Goal: Navigation & Orientation: Find specific page/section

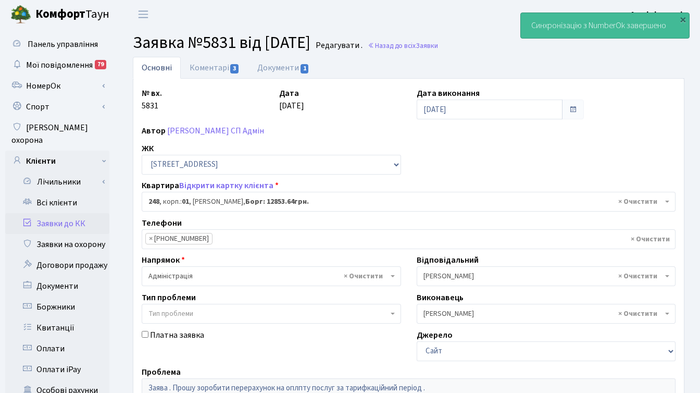
select select "20173"
click at [70, 194] on link "Всі клієнти" at bounding box center [57, 202] width 104 height 21
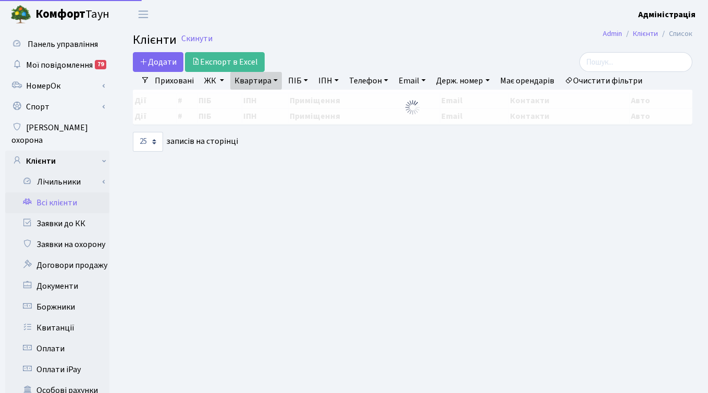
select select "25"
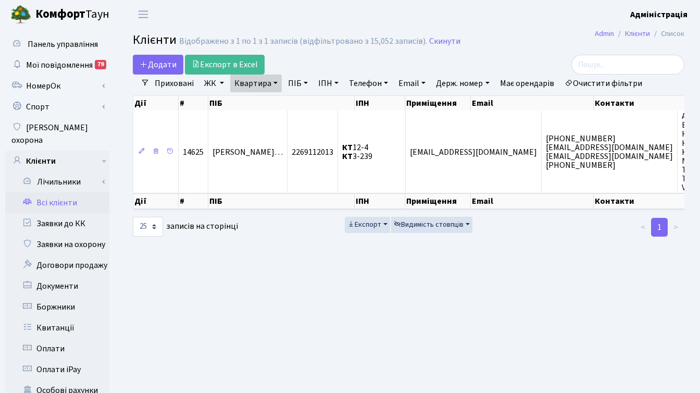
click at [595, 85] on link "Очистити фільтри" at bounding box center [604, 84] width 86 height 18
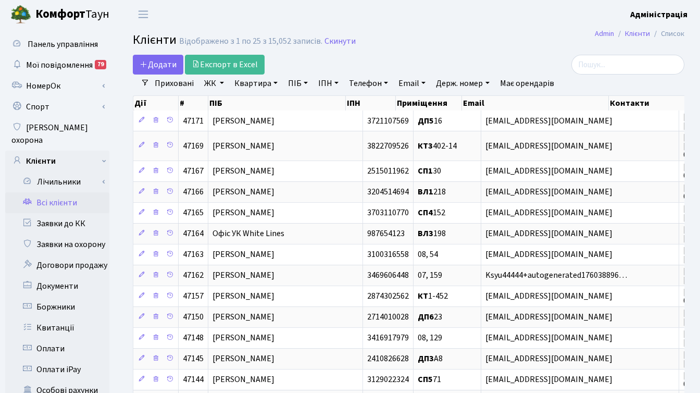
click at [215, 81] on link "ЖК" at bounding box center [214, 84] width 28 height 18
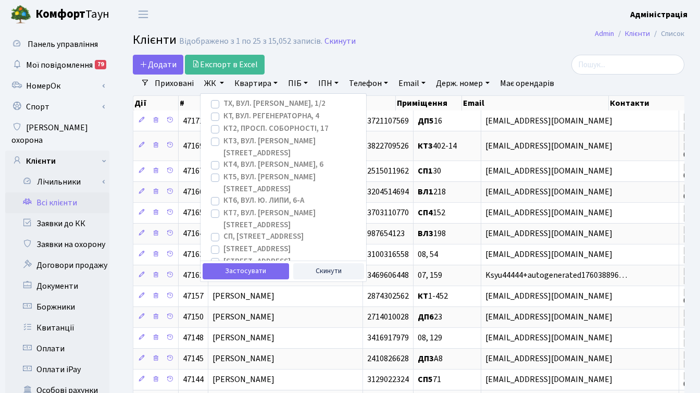
click at [348, 68] on div "Додати Експорт в Excel" at bounding box center [314, 65] width 363 height 20
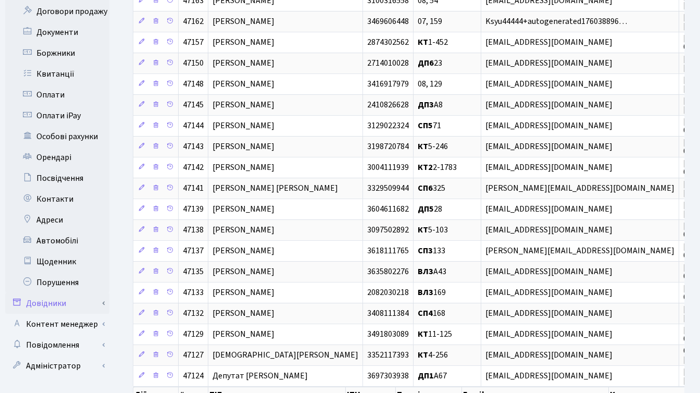
scroll to position [257, 0]
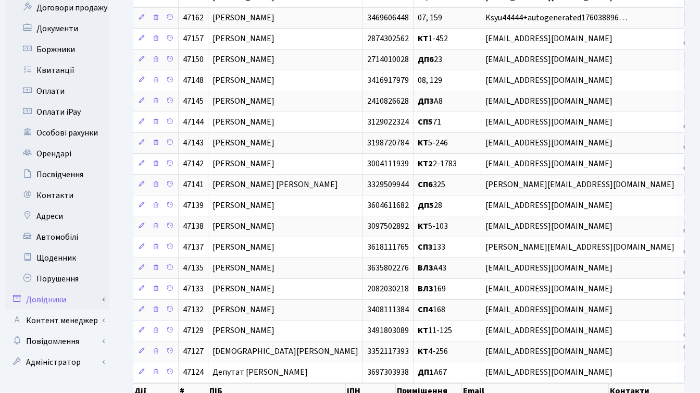
click at [65, 289] on link "Довідники" at bounding box center [57, 299] width 104 height 21
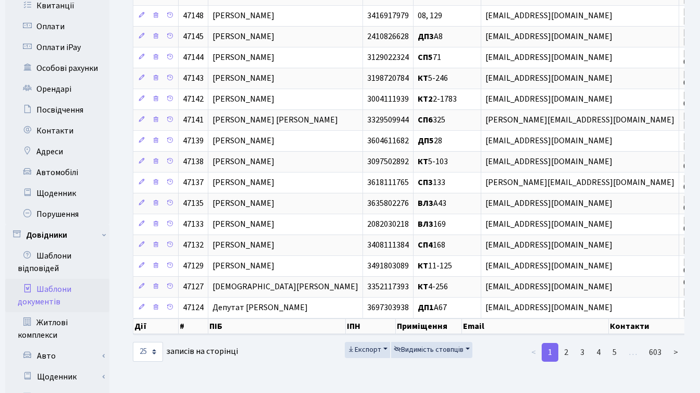
scroll to position [327, 0]
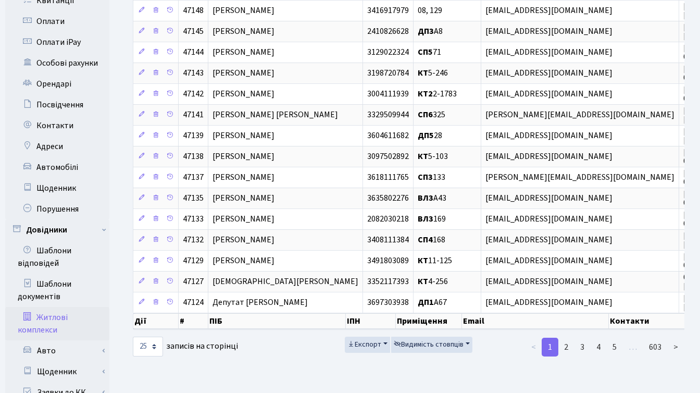
click at [57, 307] on link "Житлові комплекси" at bounding box center [57, 323] width 104 height 33
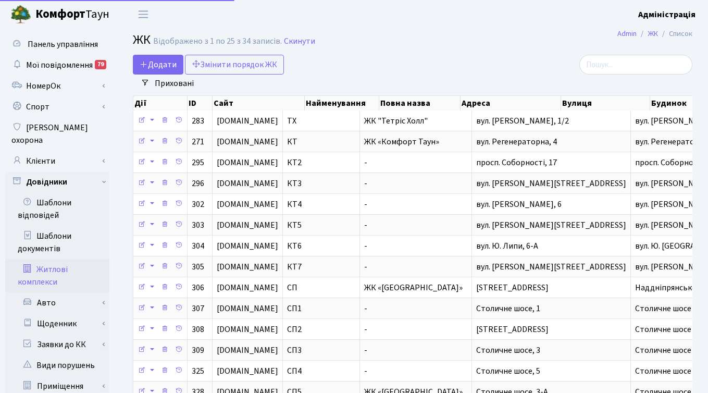
select select "25"
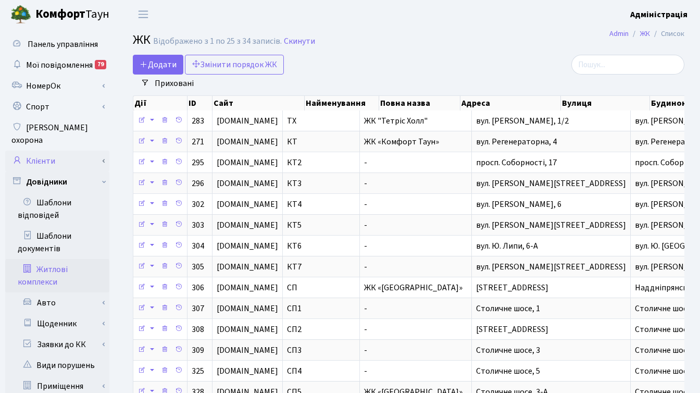
click at [50, 151] on link "Клієнти" at bounding box center [57, 161] width 104 height 21
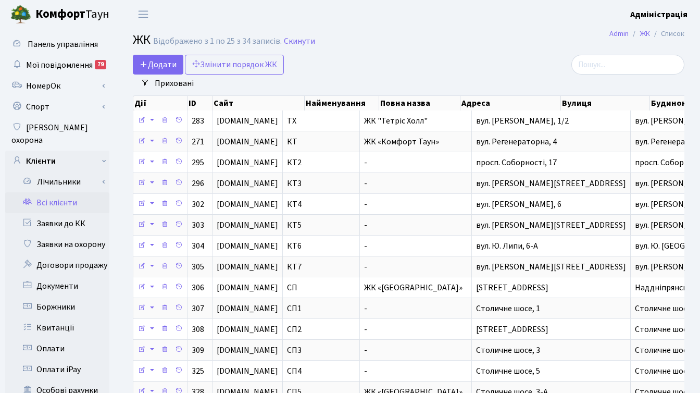
click at [62, 192] on link "Всі клієнти" at bounding box center [57, 202] width 104 height 21
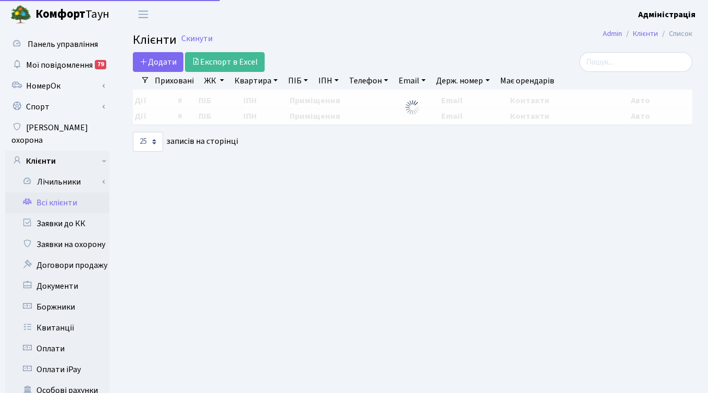
select select "25"
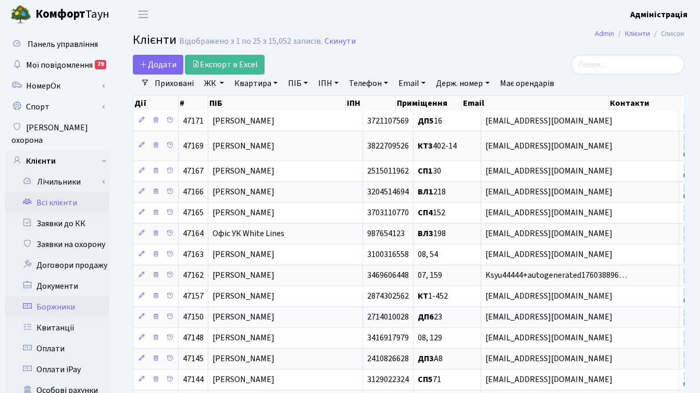
click at [62, 297] on link "Боржники" at bounding box center [57, 307] width 104 height 21
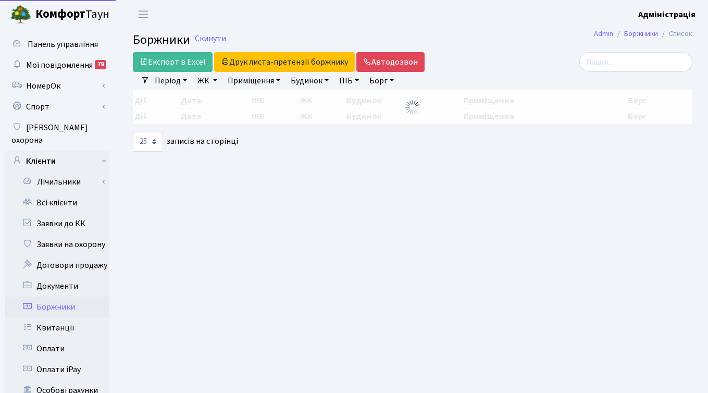
select select "25"
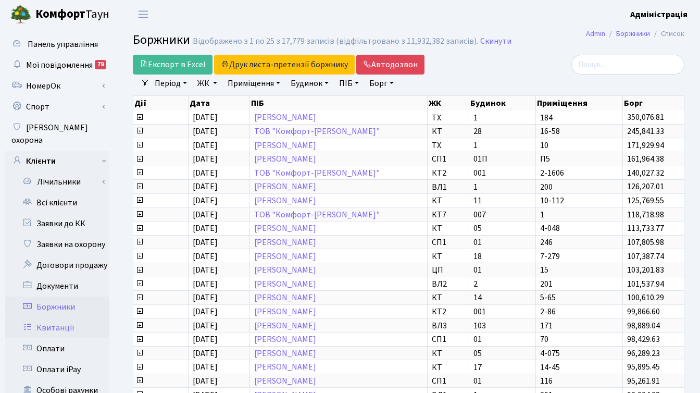
click at [50, 317] on link "Квитанції" at bounding box center [57, 327] width 104 height 21
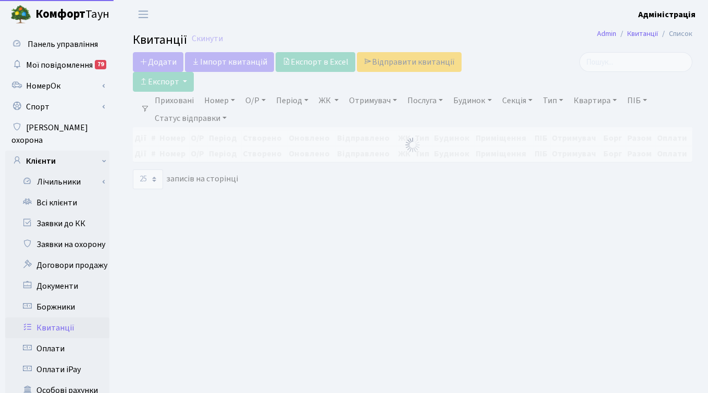
select select "25"
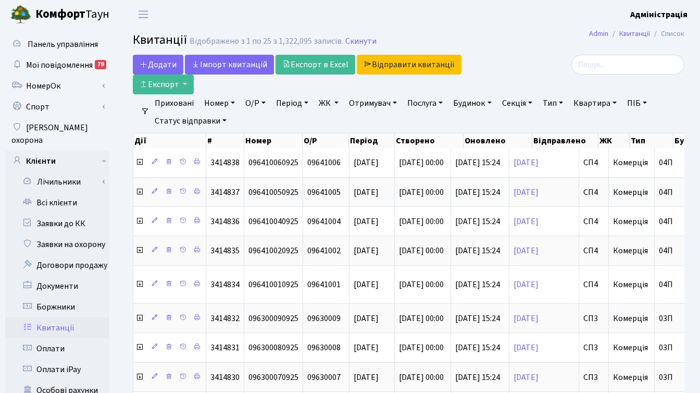
click at [532, 67] on div at bounding box center [598, 65] width 174 height 20
click at [533, 66] on div at bounding box center [598, 65] width 174 height 20
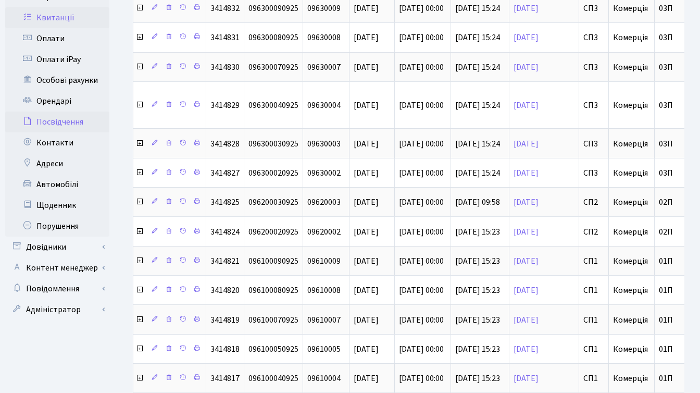
scroll to position [312, 0]
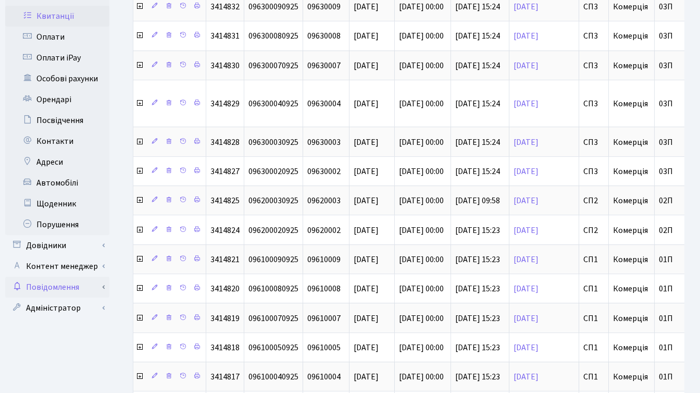
click at [61, 278] on link "Повідомлення" at bounding box center [57, 287] width 104 height 21
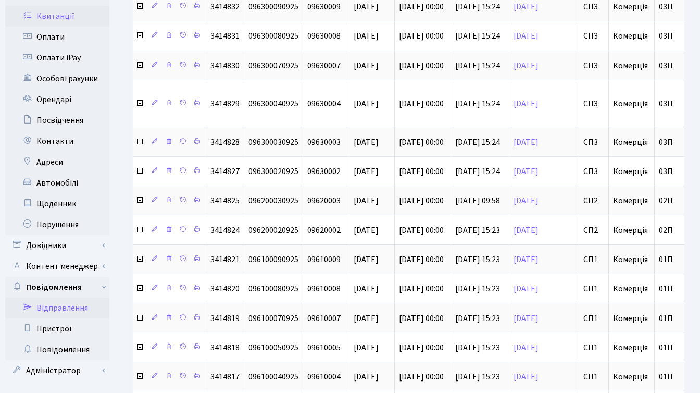
click at [66, 298] on link "Відправлення" at bounding box center [57, 308] width 104 height 21
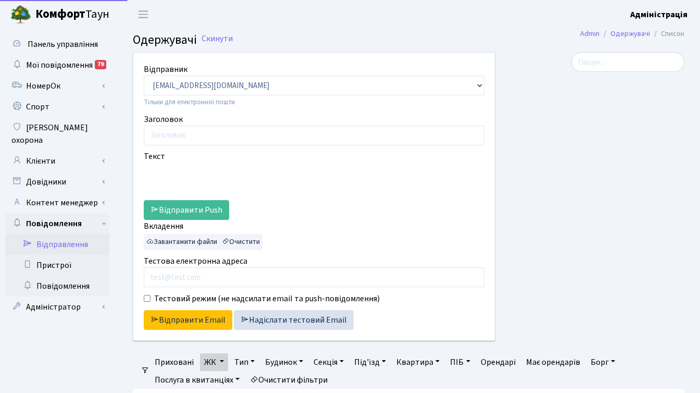
select select "25"
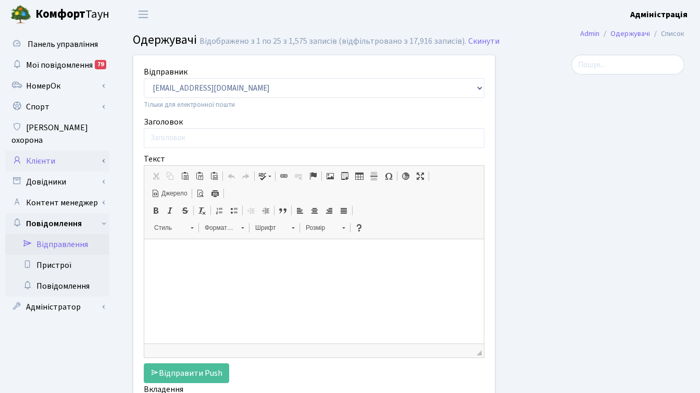
click at [60, 151] on link "Клієнти" at bounding box center [57, 161] width 104 height 21
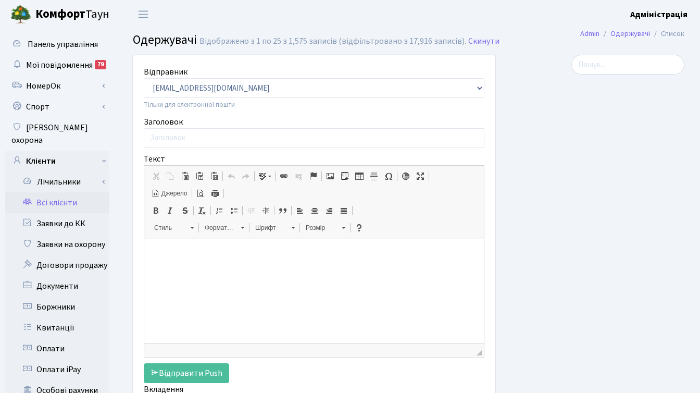
click at [60, 192] on link "Всі клієнти" at bounding box center [57, 202] width 104 height 21
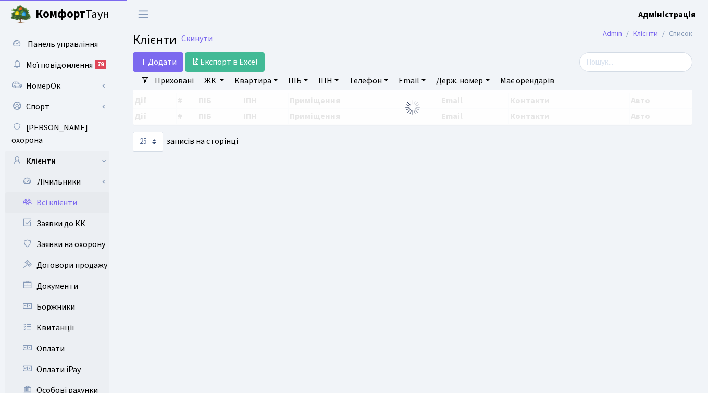
select select "25"
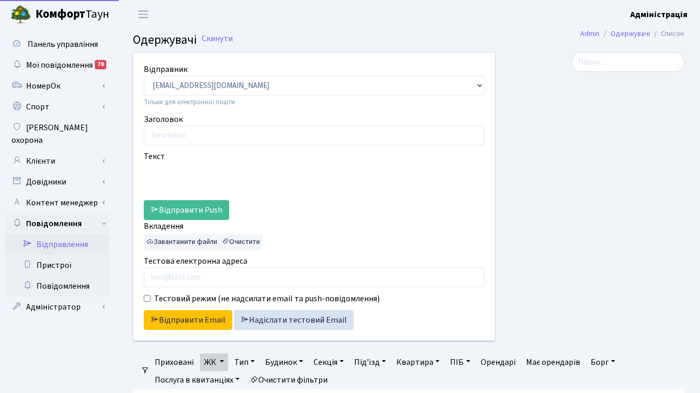
select select "25"
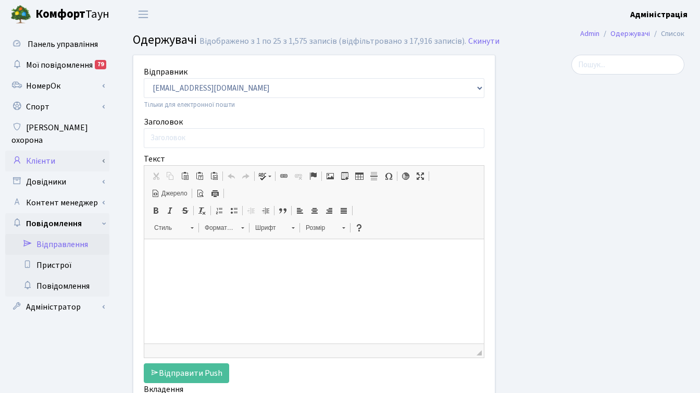
click at [66, 151] on link "Клієнти" at bounding box center [57, 161] width 104 height 21
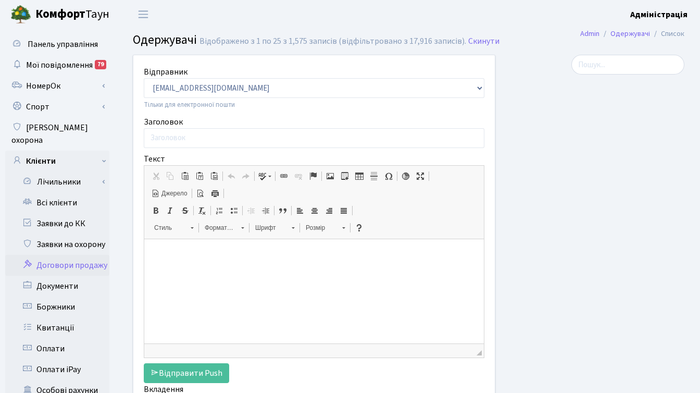
click at [57, 255] on link "Договори продажу" at bounding box center [57, 265] width 104 height 21
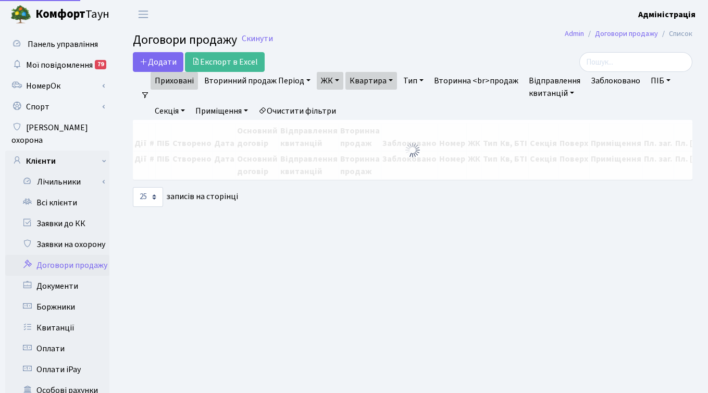
select select "25"
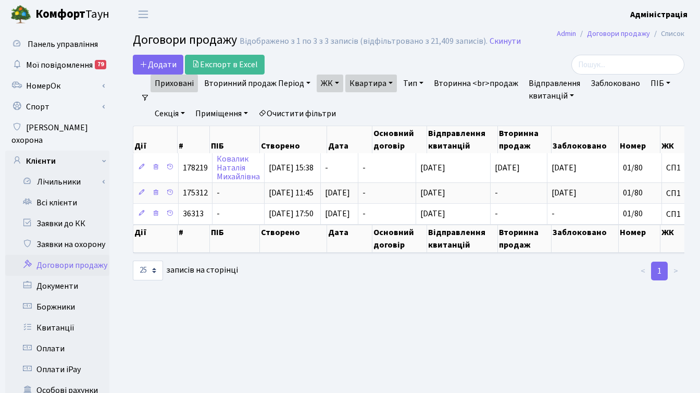
click at [311, 113] on link "Очистити фільтри" at bounding box center [297, 114] width 86 height 18
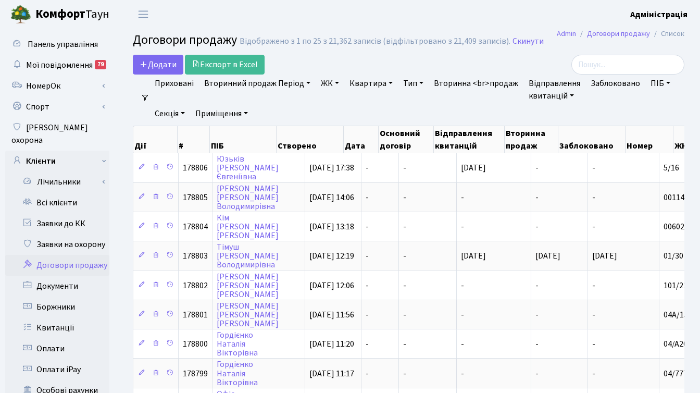
click at [324, 81] on link "ЖК" at bounding box center [330, 84] width 27 height 18
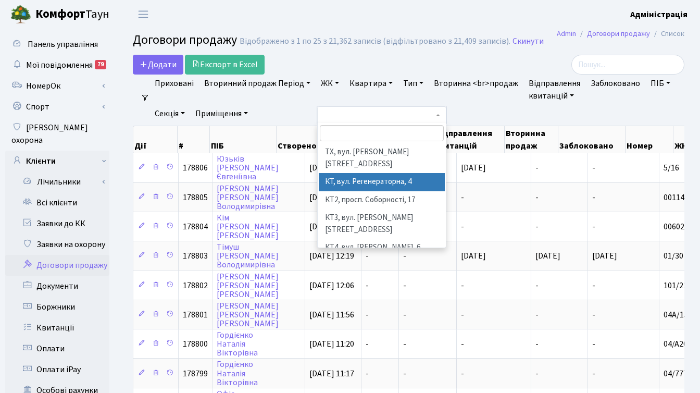
click at [331, 173] on li "КТ, вул. Регенераторна, 4" at bounding box center [382, 182] width 126 height 18
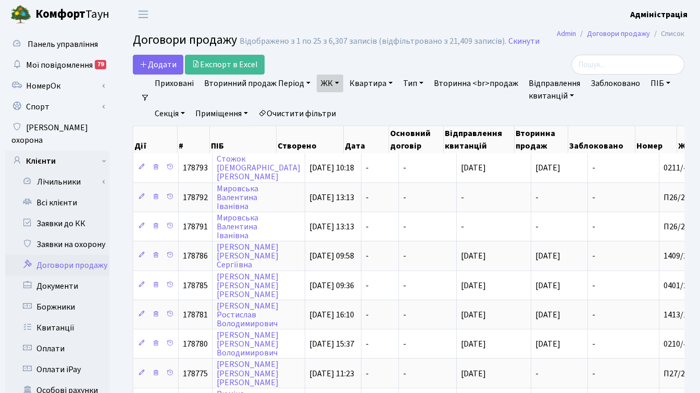
click at [490, 84] on link "Вторинна <br>продаж" at bounding box center [476, 84] width 93 height 18
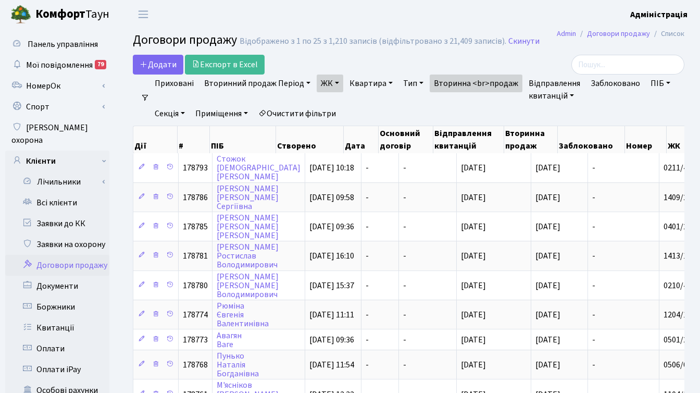
click at [485, 107] on ul "Приховані Вторинний продаж Період 14.10.2025 - 14.10.2025 ЖК - ТХ, вул. Ділова,…" at bounding box center [413, 99] width 527 height 48
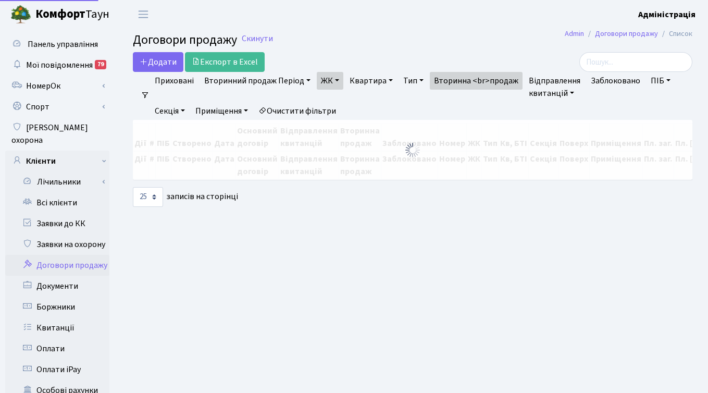
select select "25"
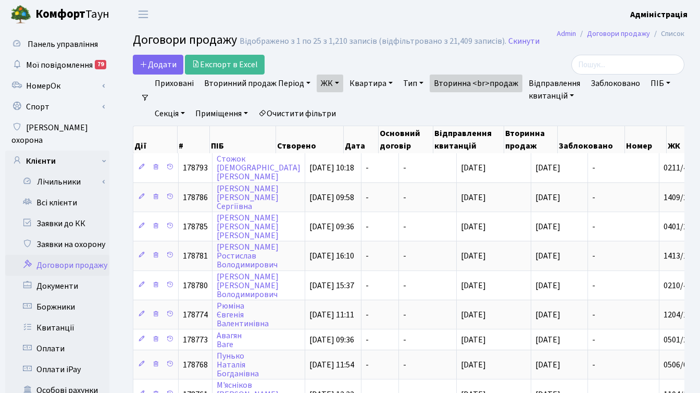
click at [180, 84] on link "Приховані" at bounding box center [174, 84] width 47 height 18
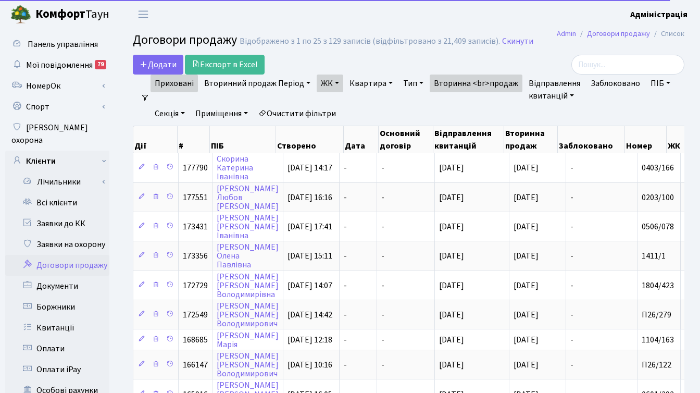
click at [186, 83] on link "Приховані" at bounding box center [174, 84] width 47 height 18
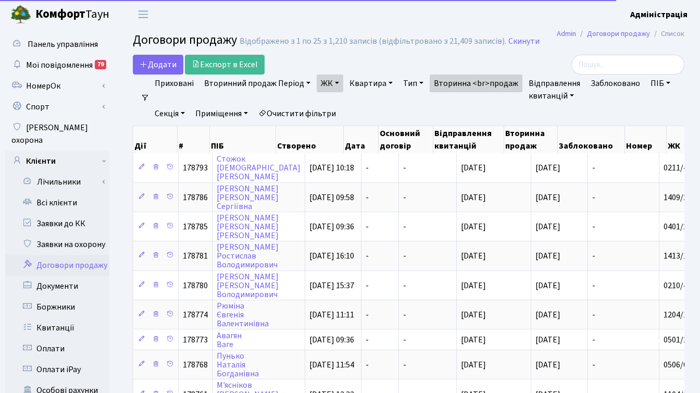
click at [506, 84] on link "Вторинна <br>продаж" at bounding box center [476, 84] width 93 height 18
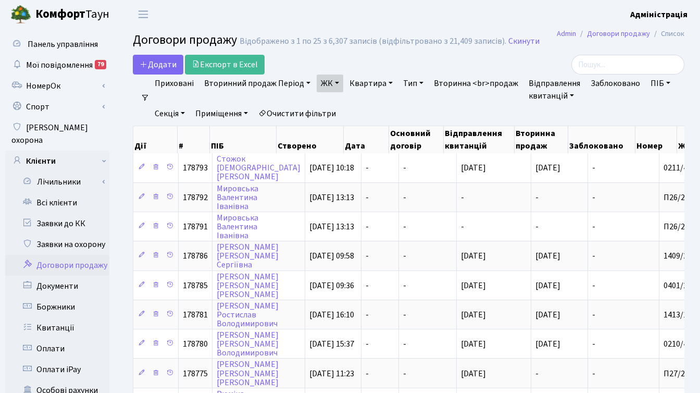
click at [232, 82] on link "Вторинний продаж Період" at bounding box center [257, 84] width 115 height 18
click at [401, 103] on li "Тип - Квартира Комерція Нежитлове Паркінг П1001" at bounding box center [413, 90] width 29 height 30
click at [337, 82] on link "ЖК" at bounding box center [330, 84] width 27 height 18
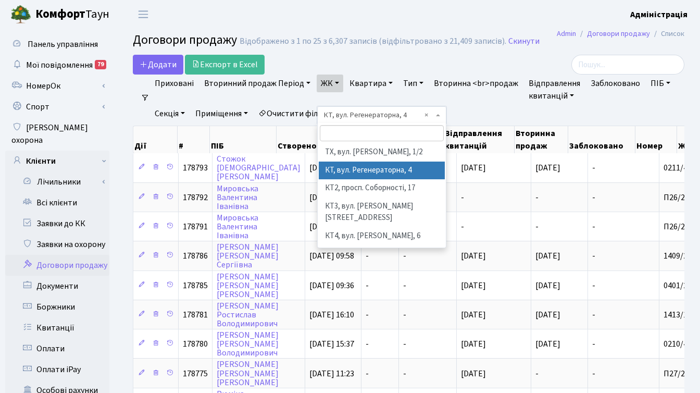
click at [427, 113] on span "× КТ, вул. Регенераторна, 4" at bounding box center [378, 115] width 109 height 10
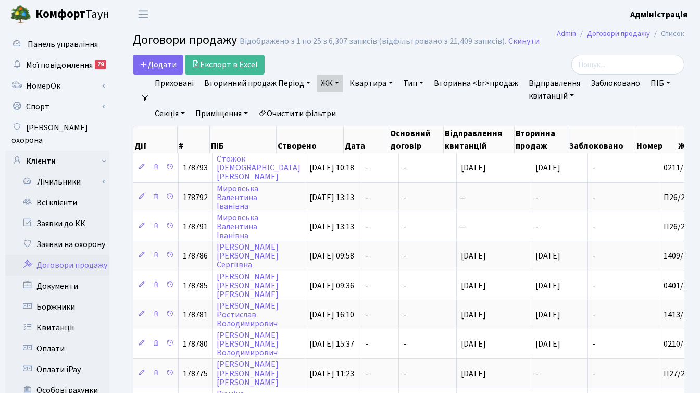
click at [466, 97] on li "Вторинна <br>продаж" at bounding box center [476, 90] width 93 height 30
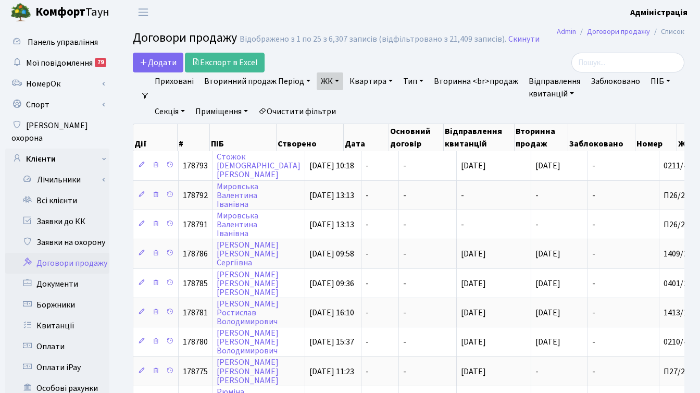
click at [293, 109] on link "Очистити фільтри" at bounding box center [297, 112] width 86 height 18
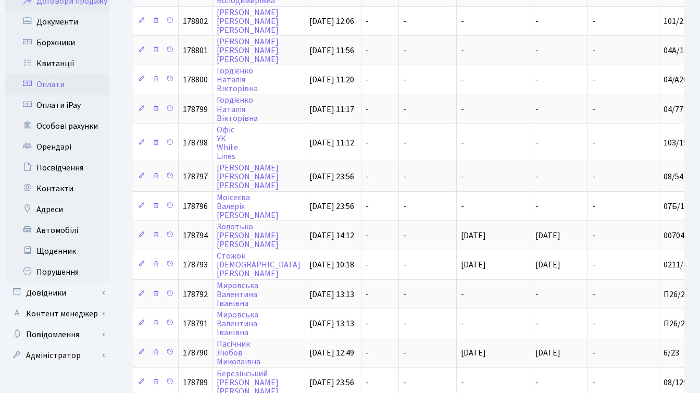
scroll to position [265, 0]
click at [85, 302] on link "Контент менеджер" at bounding box center [57, 312] width 104 height 21
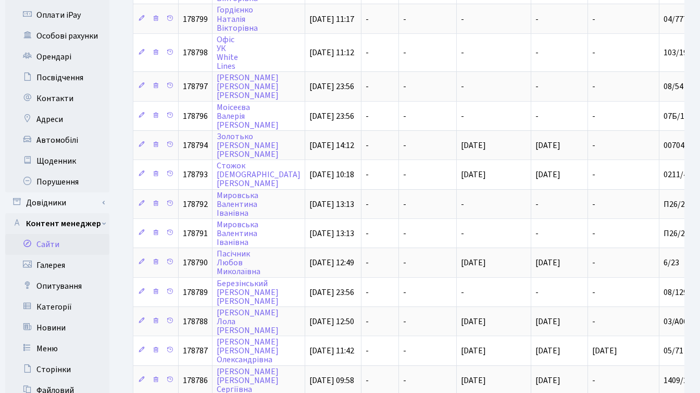
scroll to position [355, 0]
click at [67, 192] on link "Довідники" at bounding box center [57, 202] width 104 height 21
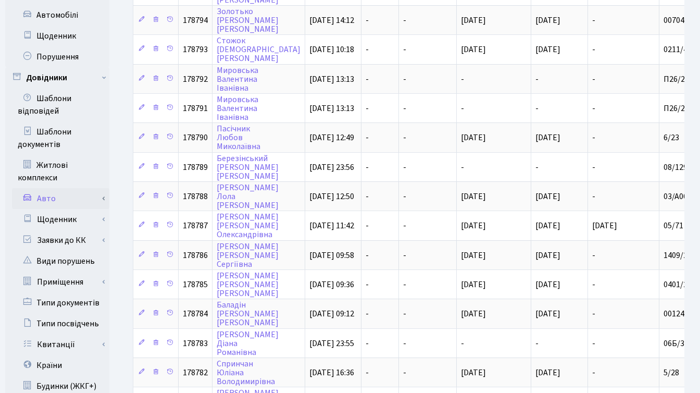
scroll to position [493, 0]
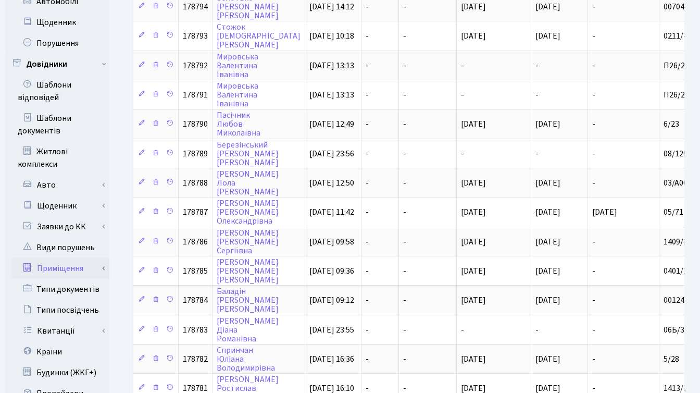
click at [80, 258] on link "Приміщення" at bounding box center [60, 268] width 97 height 21
click at [75, 279] on link "Всі приміщення" at bounding box center [60, 289] width 97 height 21
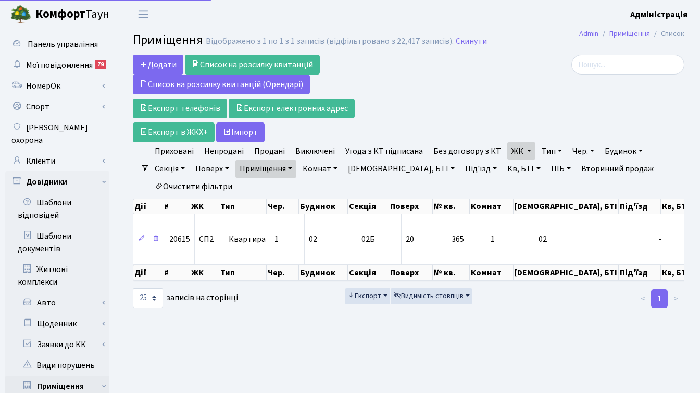
select select "25"
click at [193, 181] on link "Очистити фільтри" at bounding box center [194, 187] width 86 height 18
checkbox input "false"
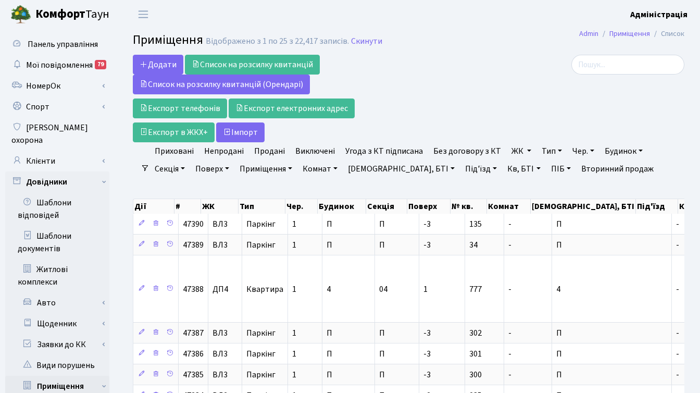
click at [508, 149] on link "ЖК" at bounding box center [522, 151] width 28 height 18
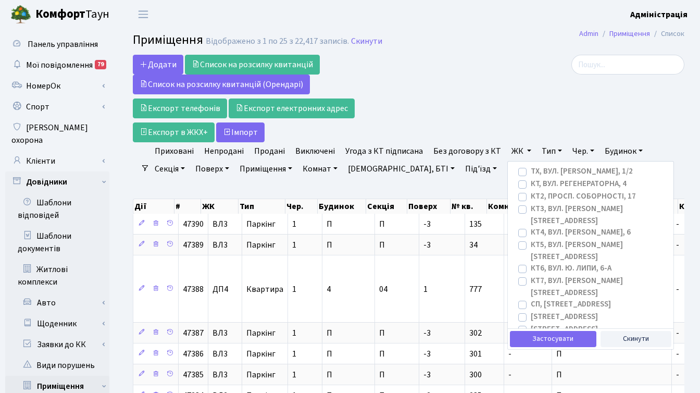
click at [531, 208] on label "КТ3, вул. [PERSON_NAME][STREET_ADDRESS]" at bounding box center [598, 214] width 134 height 23
click at [531, 208] on input "КТ3, вул. Березнева, 16" at bounding box center [534, 206] width 7 height 7
checkbox input "true"
click at [531, 227] on label "КТ4, вул. Юрія Липи, 6" at bounding box center [581, 233] width 100 height 12
click at [531, 227] on input "КТ4, вул. Юрія Липи, 6" at bounding box center [534, 230] width 7 height 7
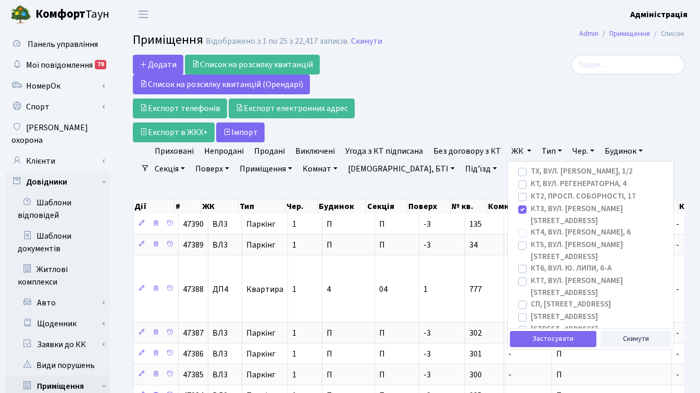
checkbox input "true"
click at [531, 239] on label "КТ5, вул. Березнева, 14Б" at bounding box center [598, 250] width 134 height 23
click at [531, 239] on input "КТ5, вул. Березнева, 14Б" at bounding box center [534, 242] width 7 height 7
checkbox input "true"
click at [545, 336] on button "Застосувати" at bounding box center [553, 339] width 87 height 16
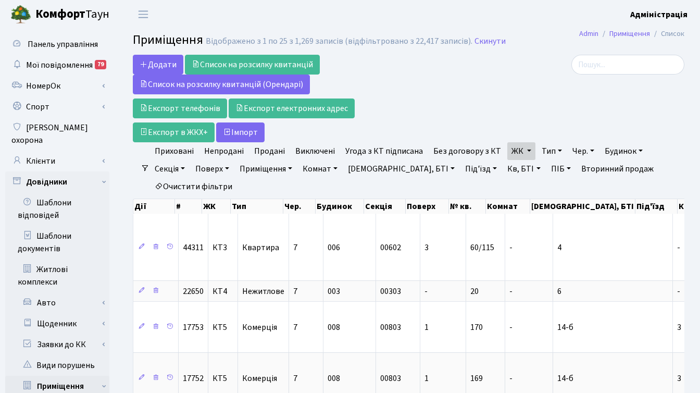
click at [207, 187] on link "Очистити фільтри" at bounding box center [194, 187] width 86 height 18
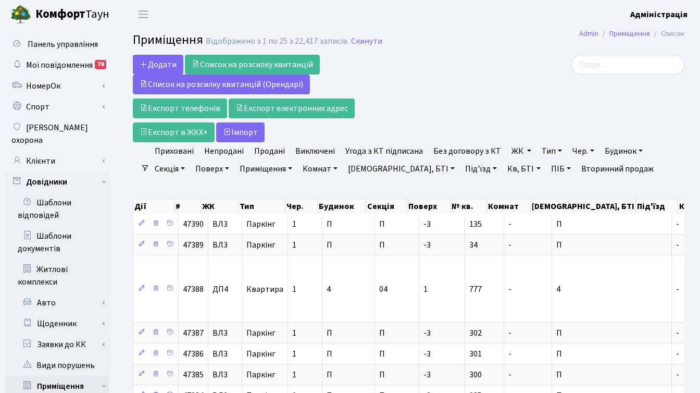
click at [536, 113] on div at bounding box center [597, 99] width 189 height 88
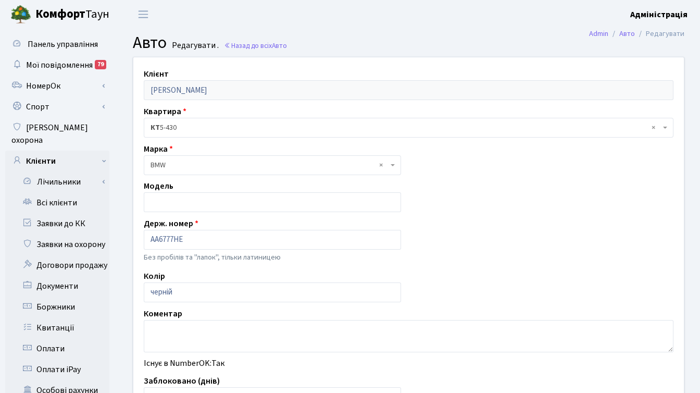
click at [70, 13] on b "Комфорт" at bounding box center [60, 14] width 50 height 17
